Goal: Use online tool/utility

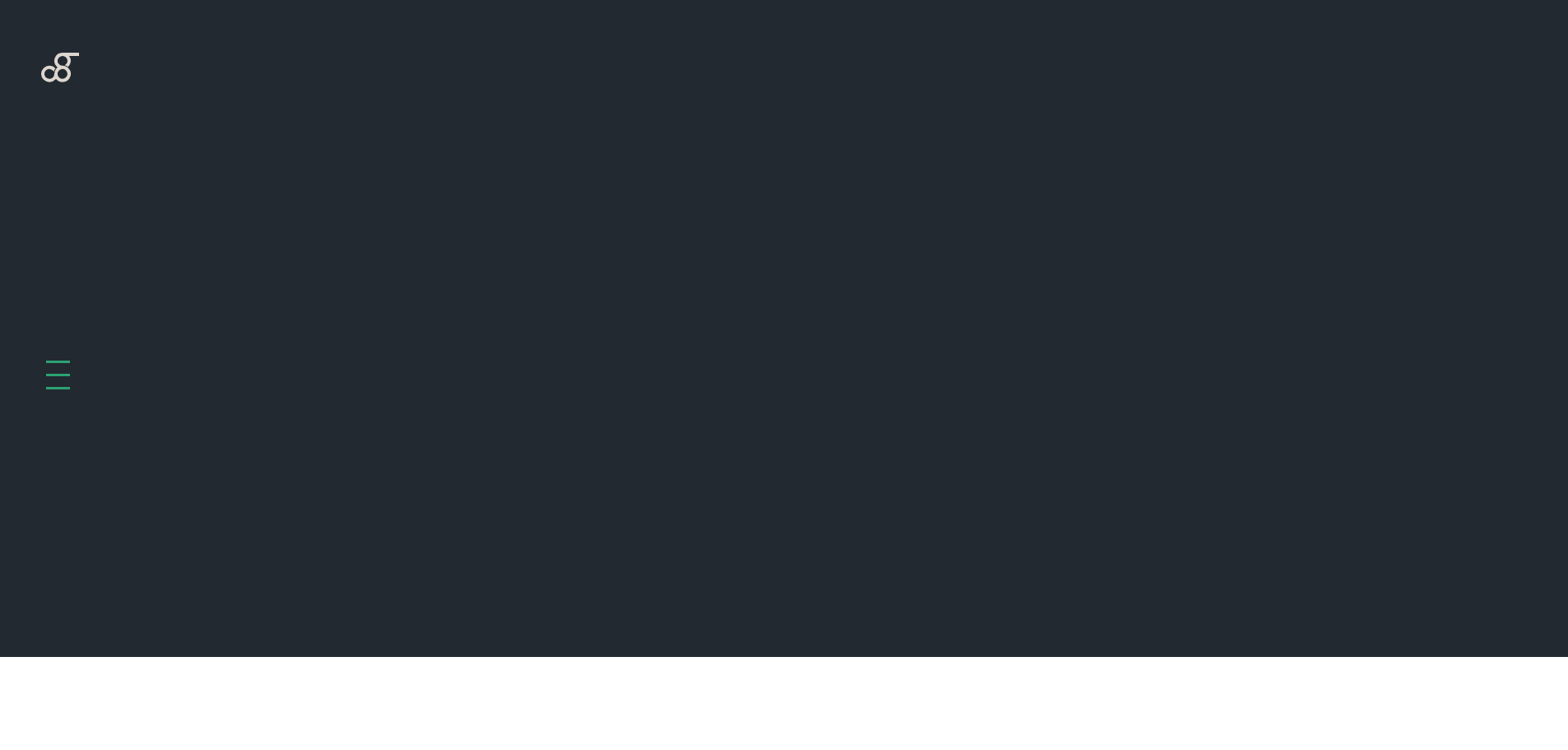
scroll to position [657, 0]
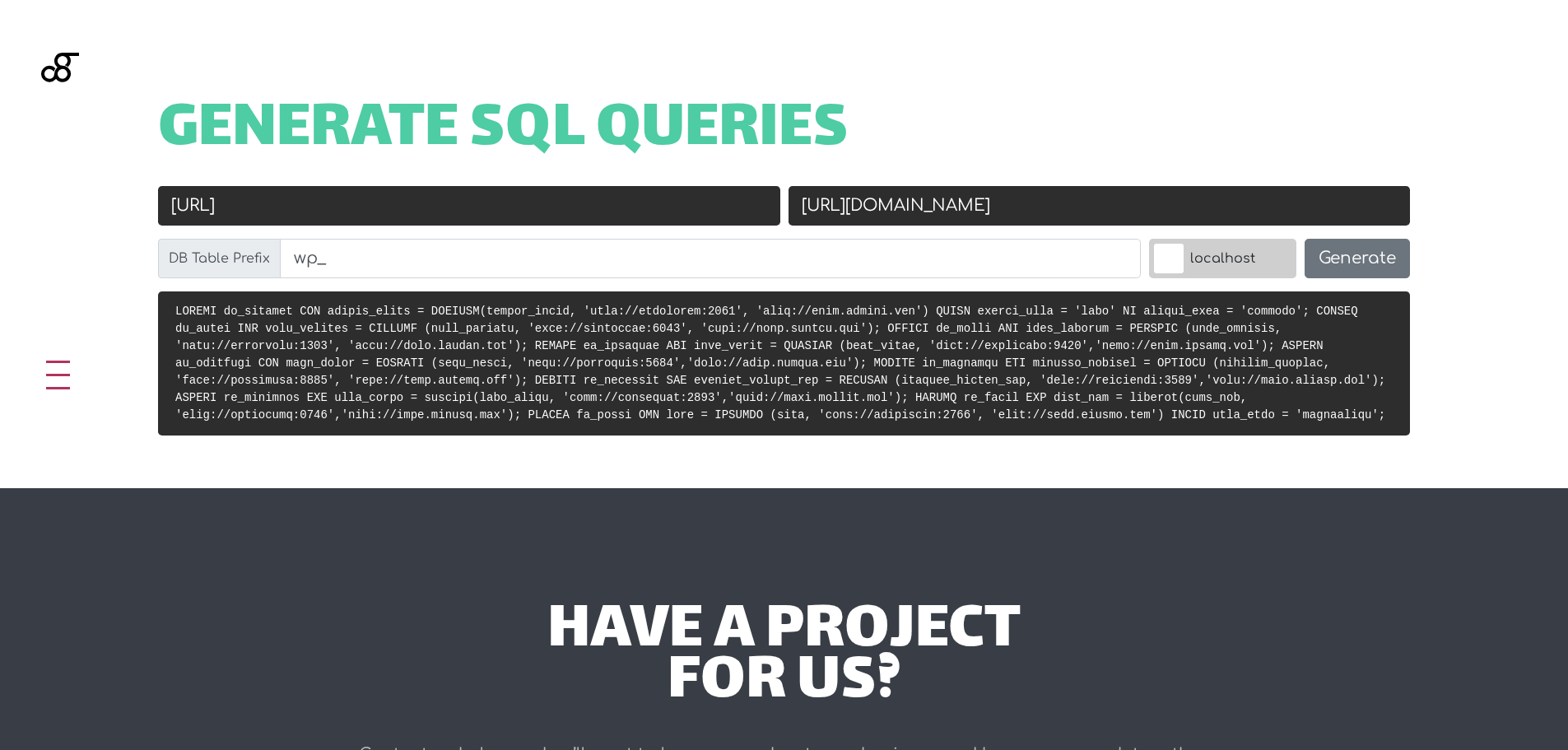
click at [540, 199] on input "[URL]" at bounding box center [468, 206] width 622 height 40
paste input "s://[DOMAIN_NAME]"
type input "[URL][DOMAIN_NAME]"
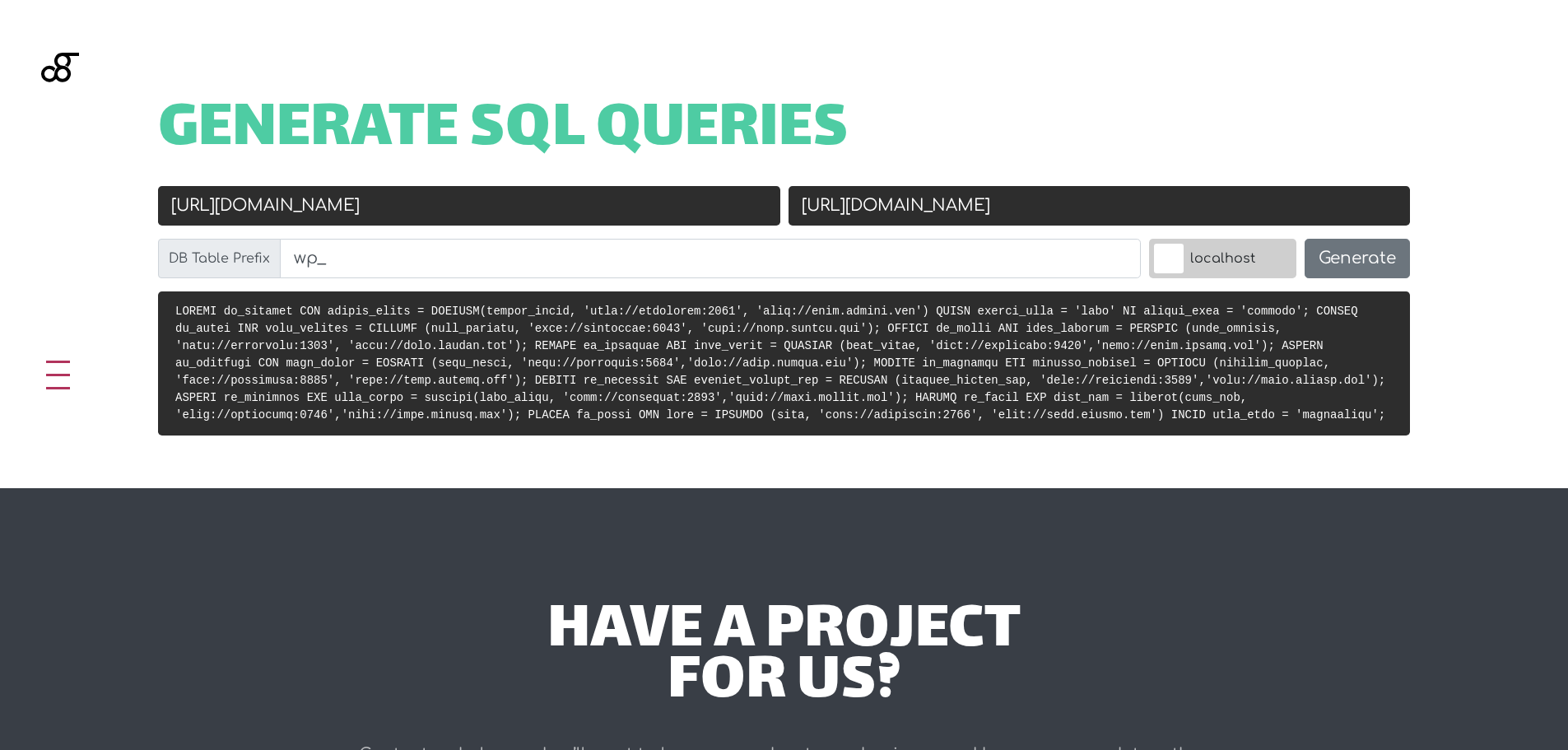
click at [1027, 209] on input "[URL][DOMAIN_NAME]" at bounding box center [1099, 206] width 622 height 40
click at [1027, 213] on input "[URL][DOMAIN_NAME]" at bounding box center [1099, 206] width 622 height 40
paste input "k13-backend"
click at [1032, 198] on input "[DOMAIN_NAME]" at bounding box center [1099, 206] width 622 height 40
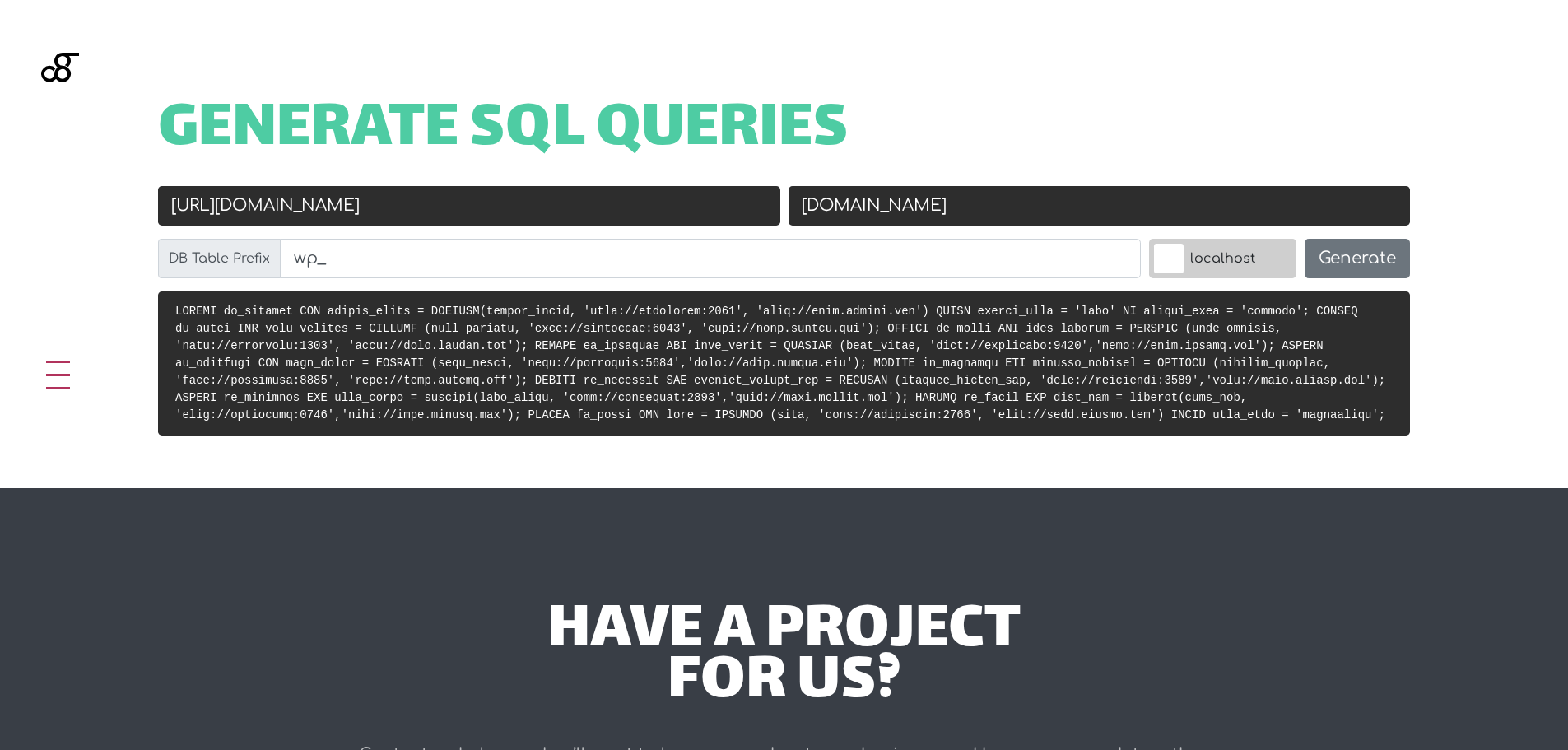
click at [1032, 198] on input "[DOMAIN_NAME]" at bounding box center [1099, 206] width 622 height 40
click at [1042, 203] on input "[URL][DOMAIN_NAME]" at bounding box center [1099, 206] width 622 height 40
paste input "k13-backend"
drag, startPoint x: 921, startPoint y: 208, endPoint x: 858, endPoint y: 211, distance: 63.1
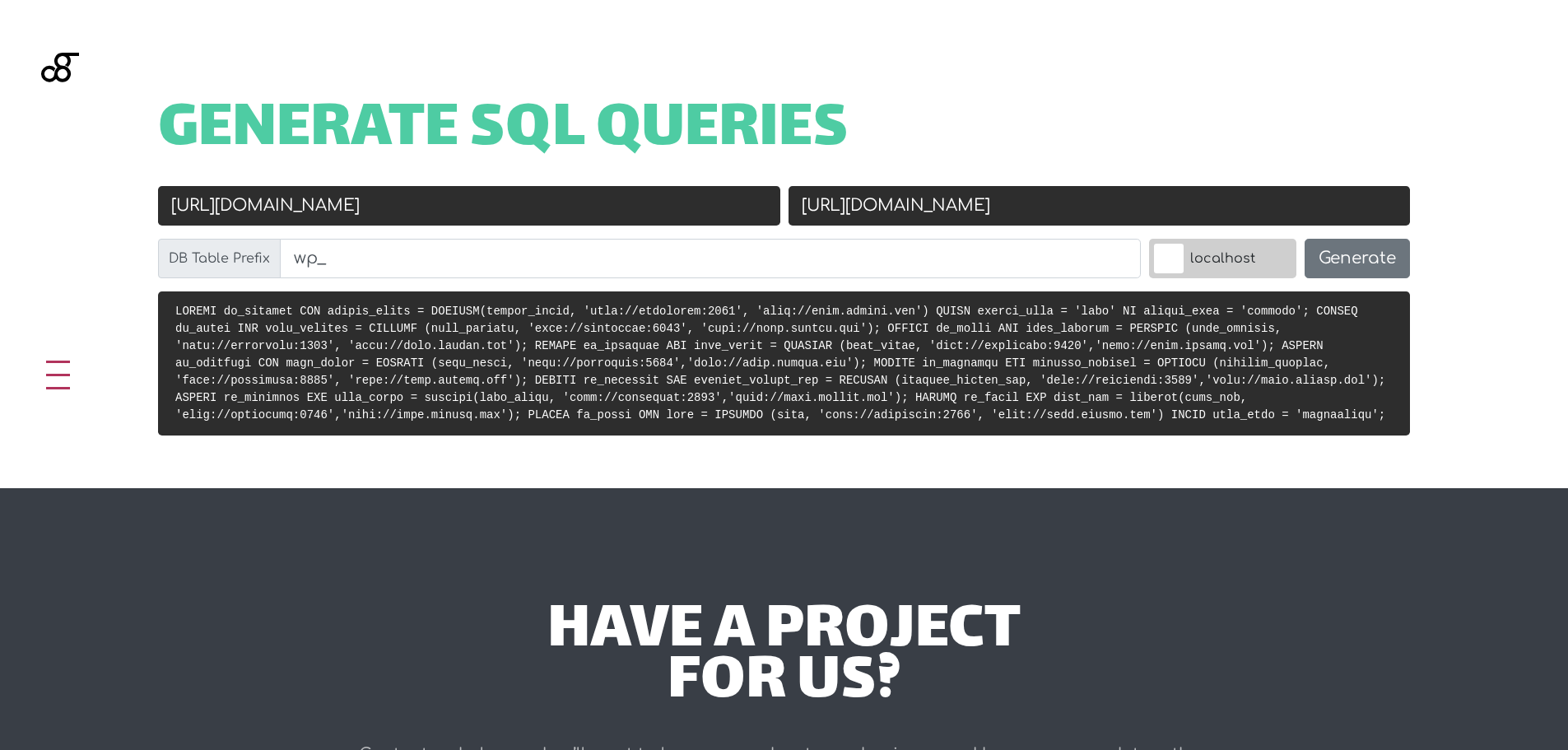
click at [858, 211] on input "[URL][DOMAIN_NAME]" at bounding box center [1099, 206] width 622 height 40
type input "[URL][DOMAIN_NAME]"
click at [1400, 257] on button "Generate" at bounding box center [1357, 258] width 105 height 40
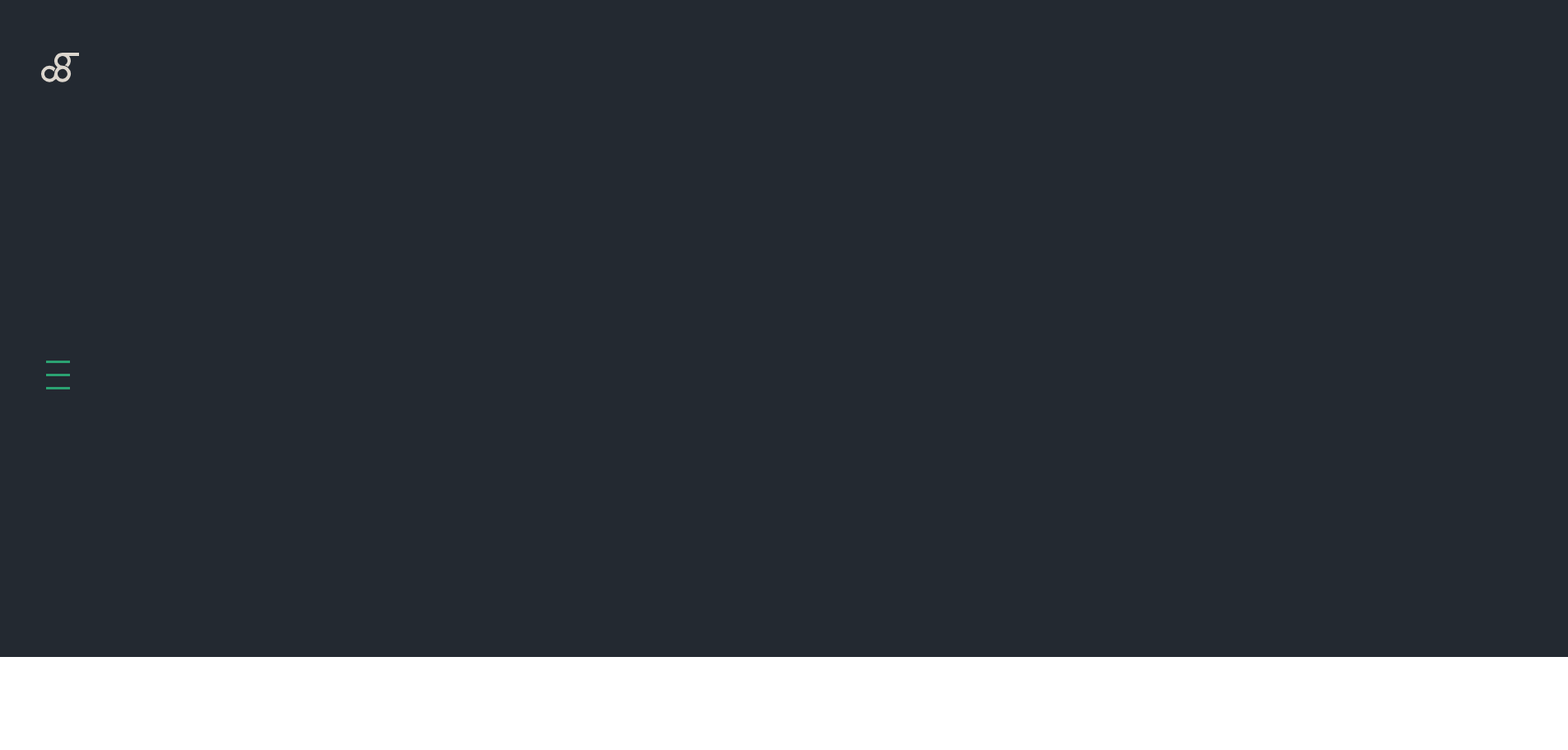
scroll to position [657, 0]
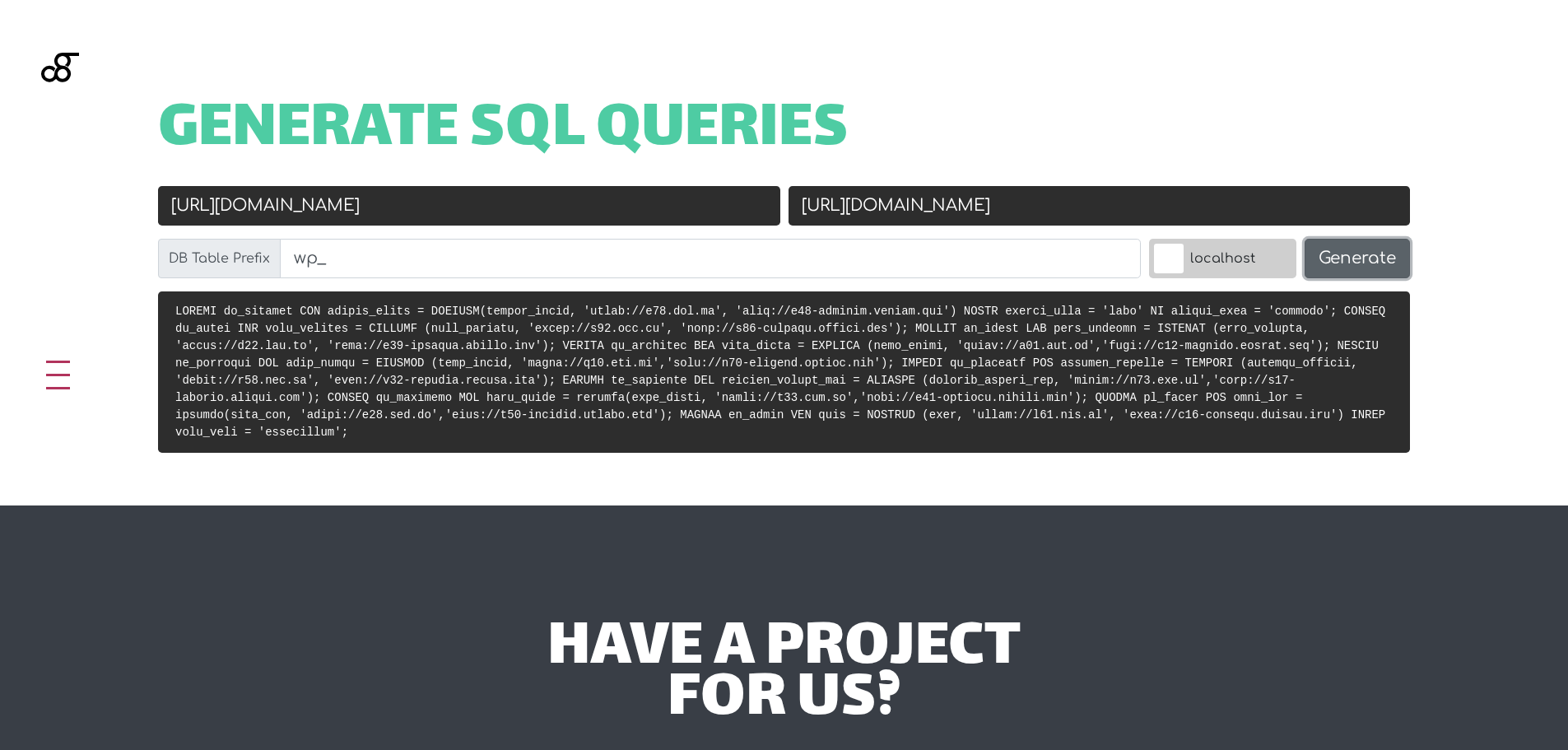
click at [1357, 261] on button "Generate" at bounding box center [1357, 258] width 105 height 40
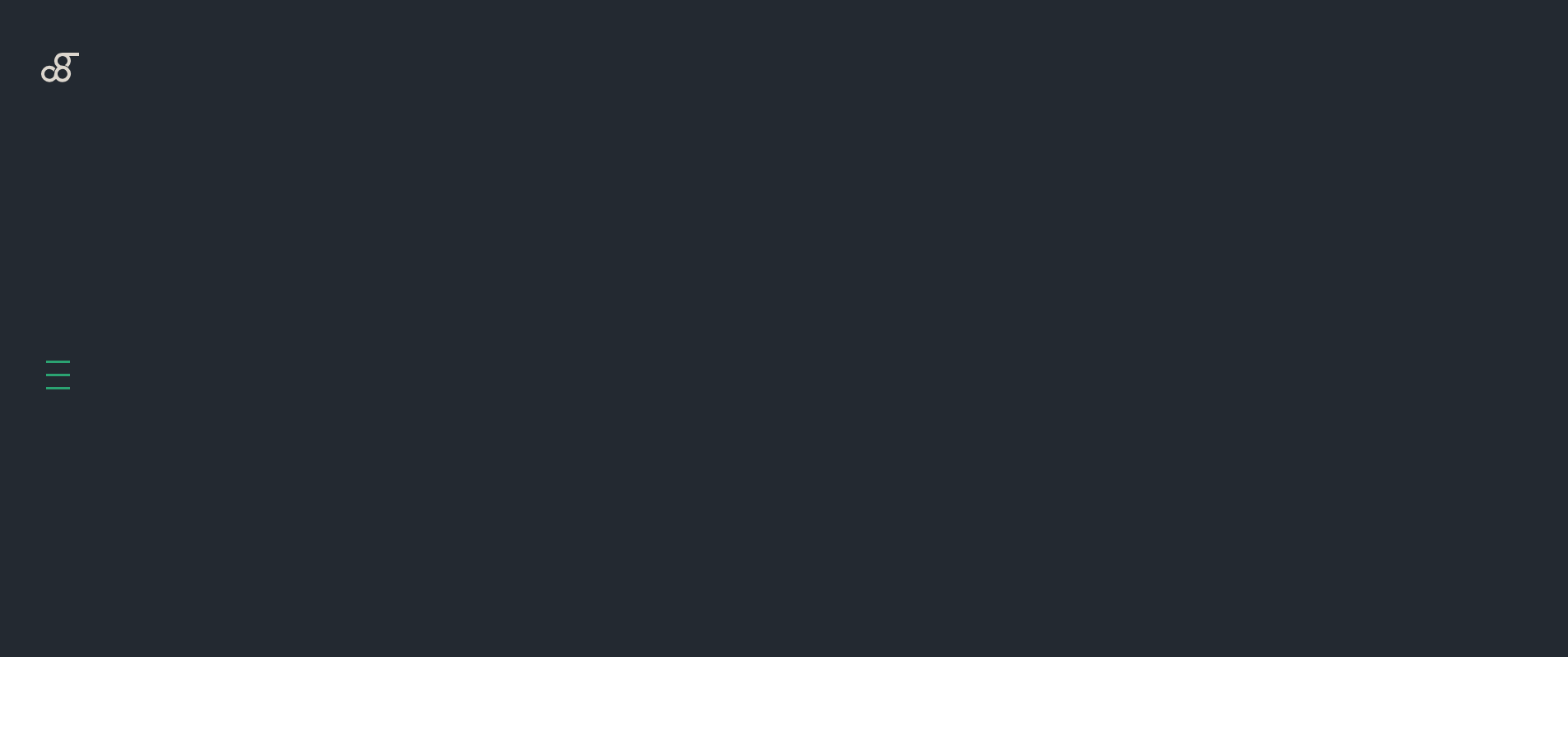
scroll to position [657, 0]
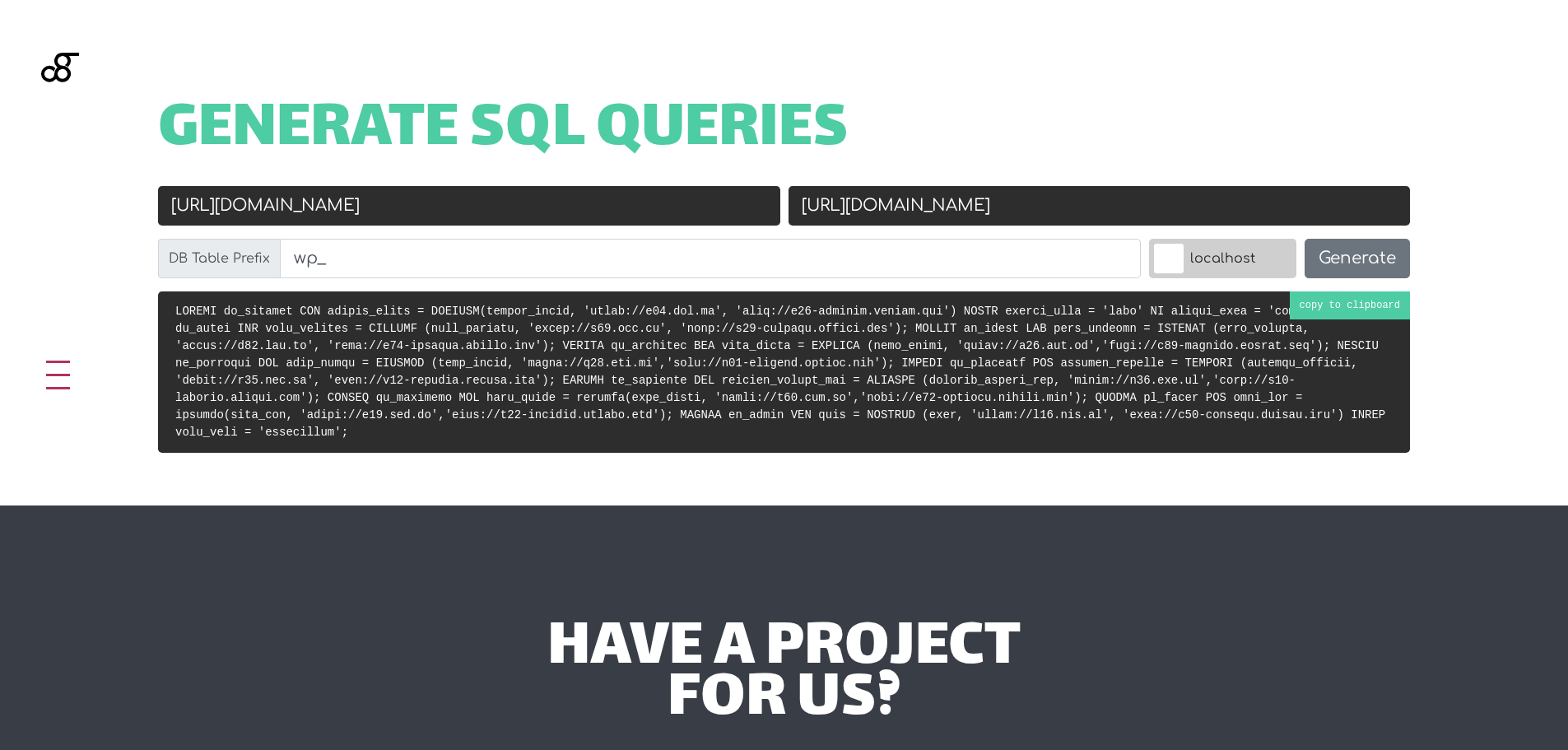
click at [762, 370] on pre at bounding box center [783, 372] width 1252 height 161
